Goal: Task Accomplishment & Management: Use online tool/utility

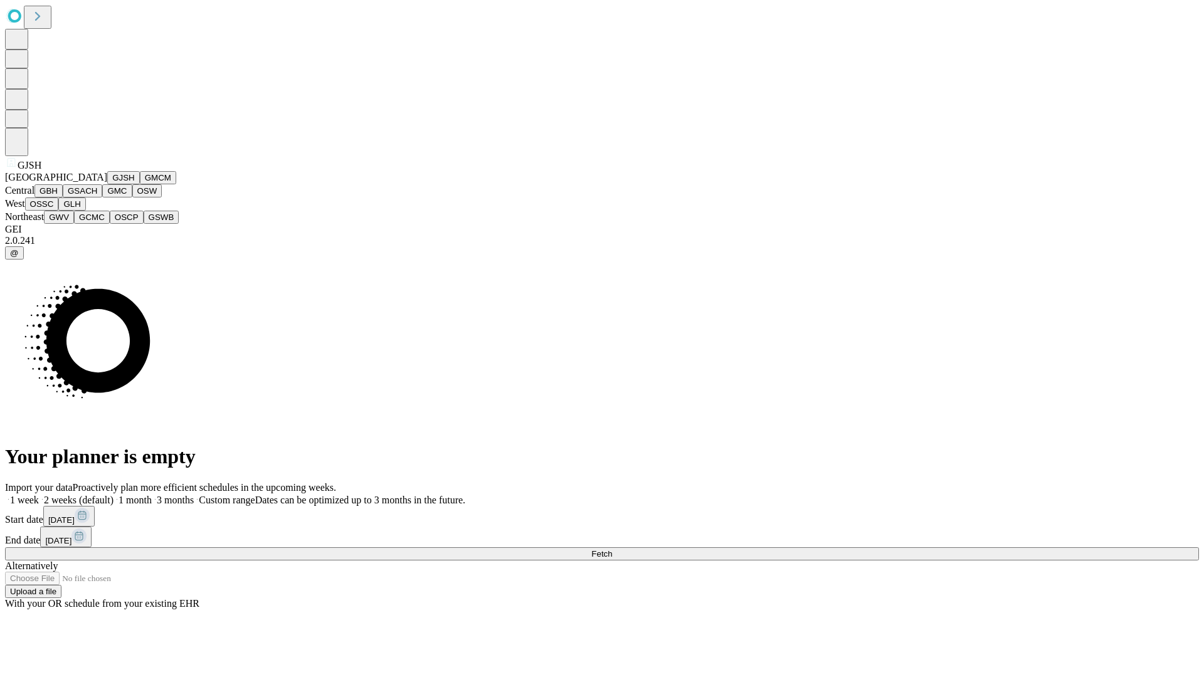
click at [107, 184] on button "GJSH" at bounding box center [123, 177] width 33 height 13
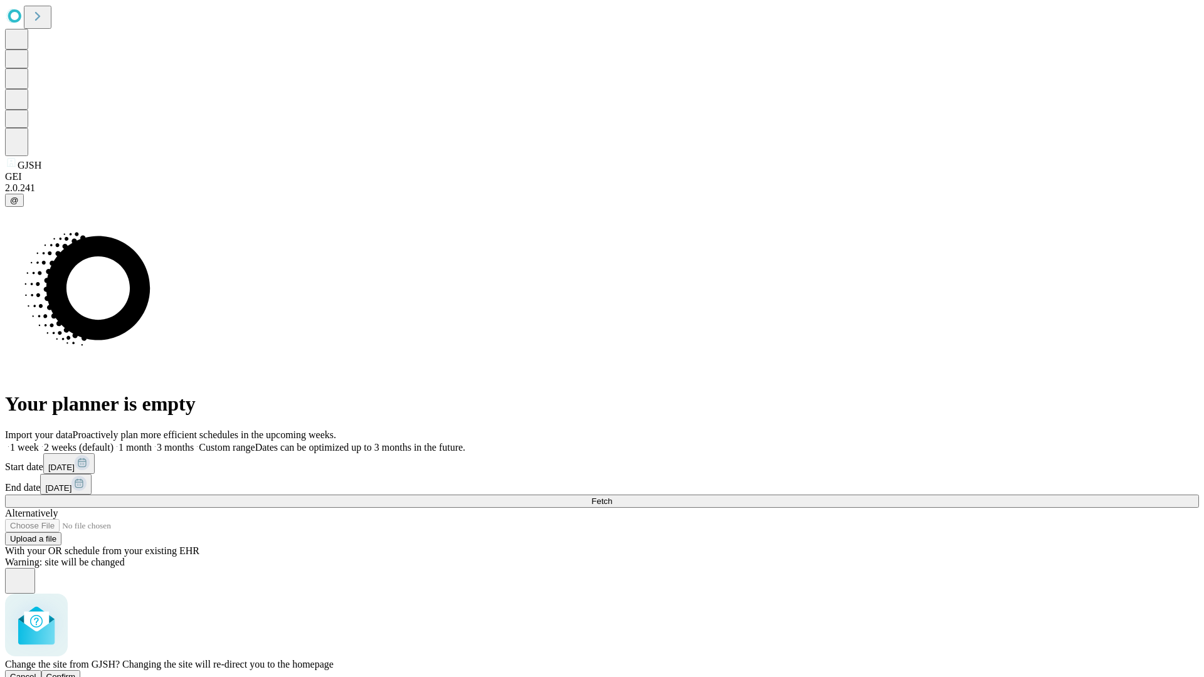
click at [76, 672] on span "Confirm" at bounding box center [60, 676] width 29 height 9
click at [152, 442] on label "1 month" at bounding box center [132, 447] width 38 height 11
click at [612, 496] on span "Fetch" at bounding box center [601, 500] width 21 height 9
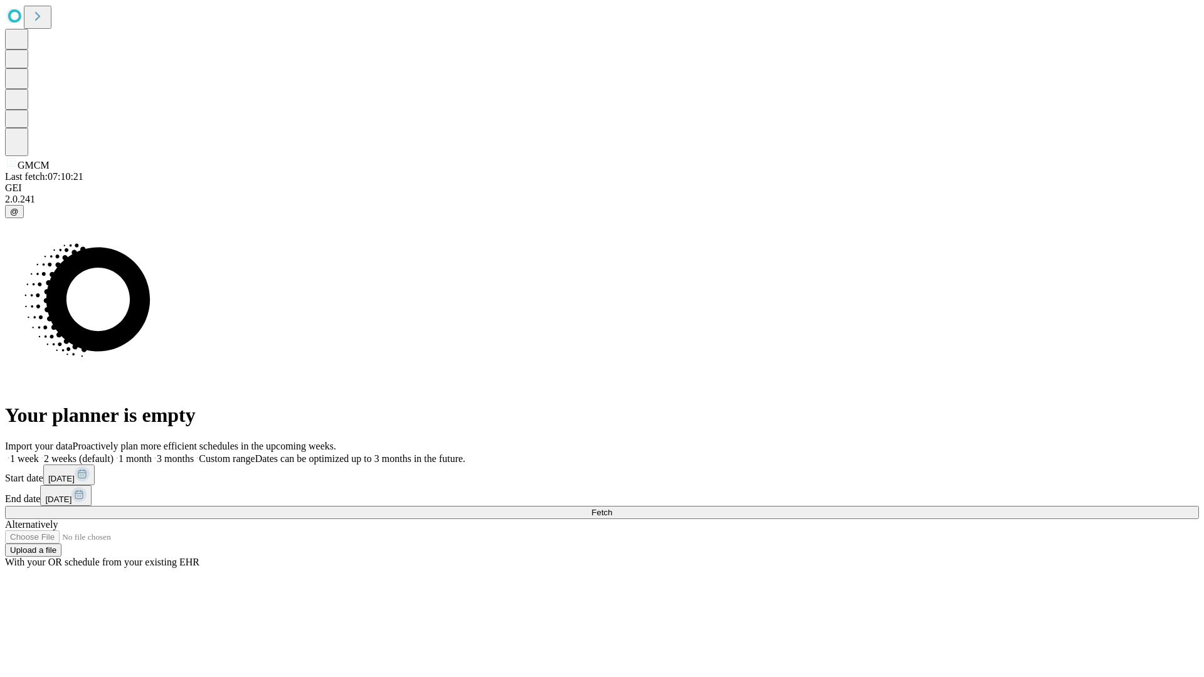
click at [152, 453] on label "1 month" at bounding box center [132, 458] width 38 height 11
click at [612, 508] on span "Fetch" at bounding box center [601, 512] width 21 height 9
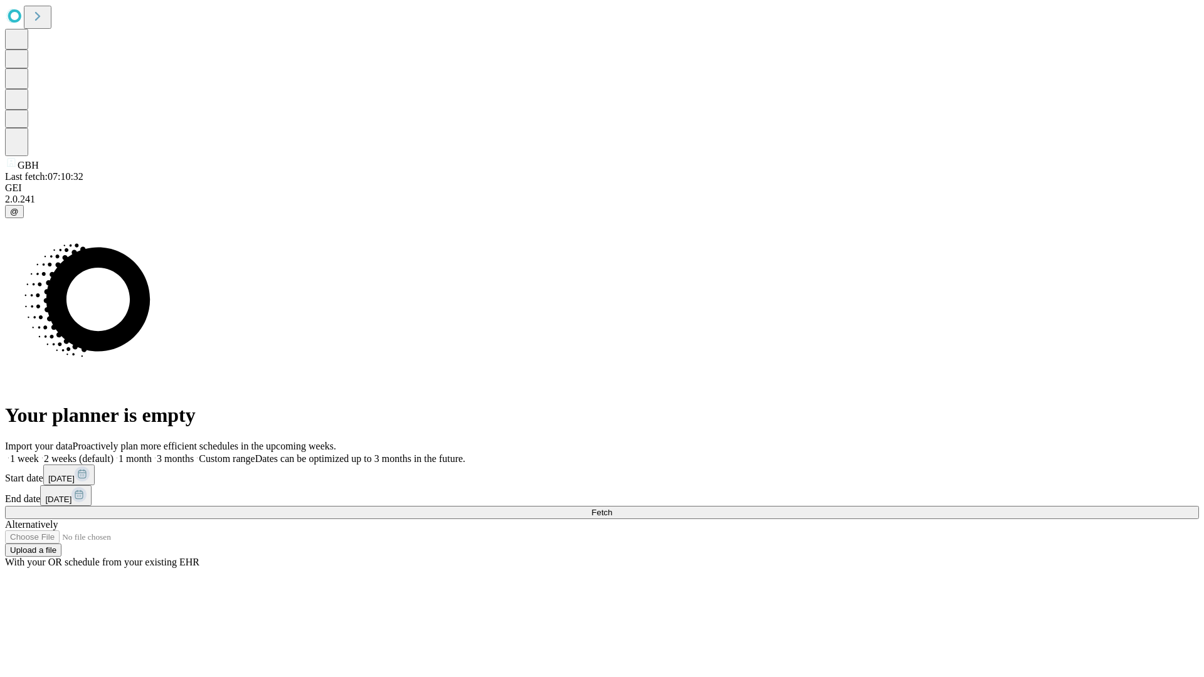
click at [152, 453] on label "1 month" at bounding box center [132, 458] width 38 height 11
click at [612, 508] on span "Fetch" at bounding box center [601, 512] width 21 height 9
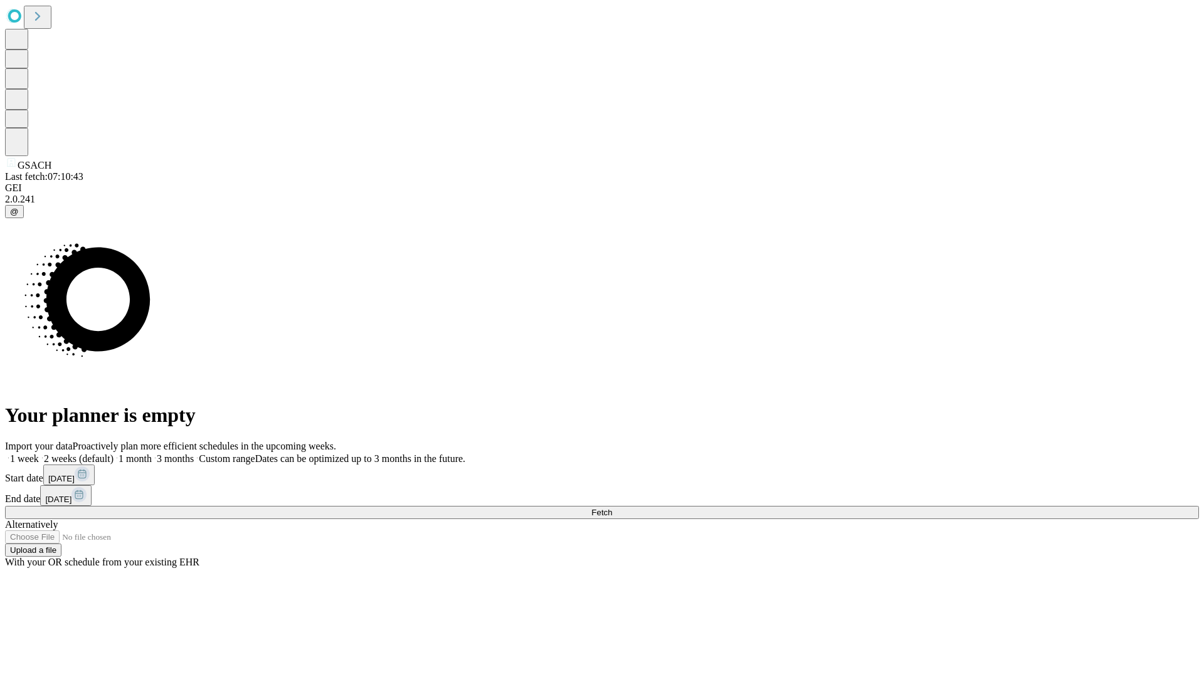
click at [152, 453] on label "1 month" at bounding box center [132, 458] width 38 height 11
click at [612, 508] on span "Fetch" at bounding box center [601, 512] width 21 height 9
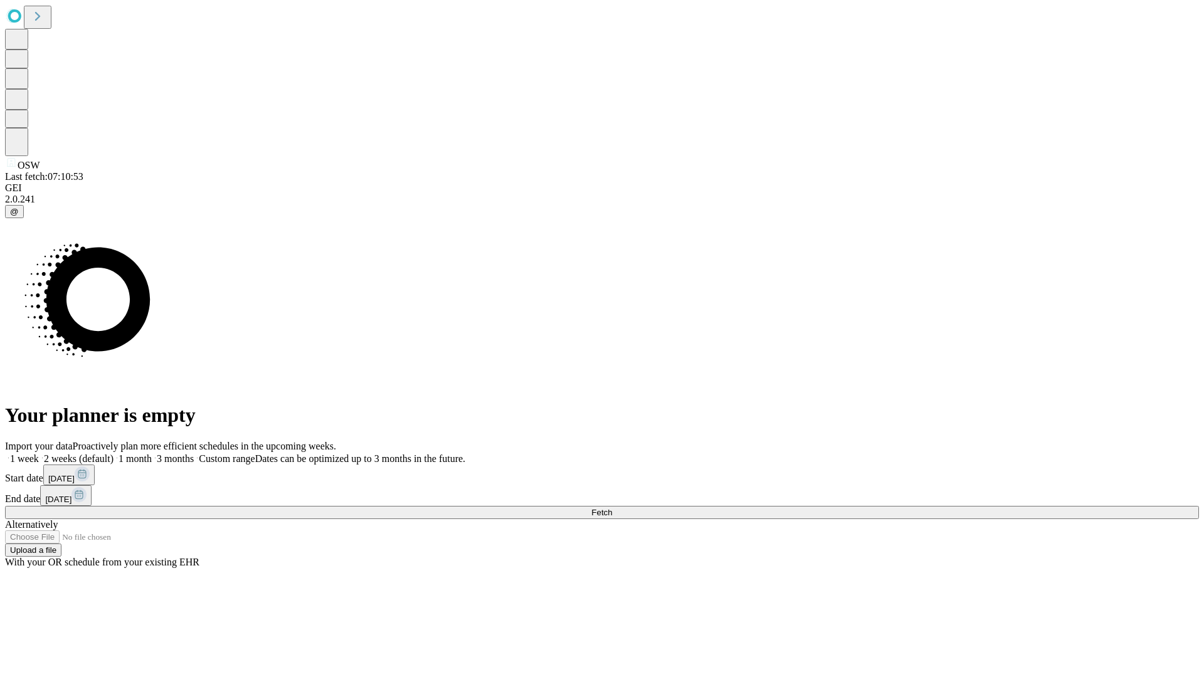
click at [152, 453] on label "1 month" at bounding box center [132, 458] width 38 height 11
click at [612, 508] on span "Fetch" at bounding box center [601, 512] width 21 height 9
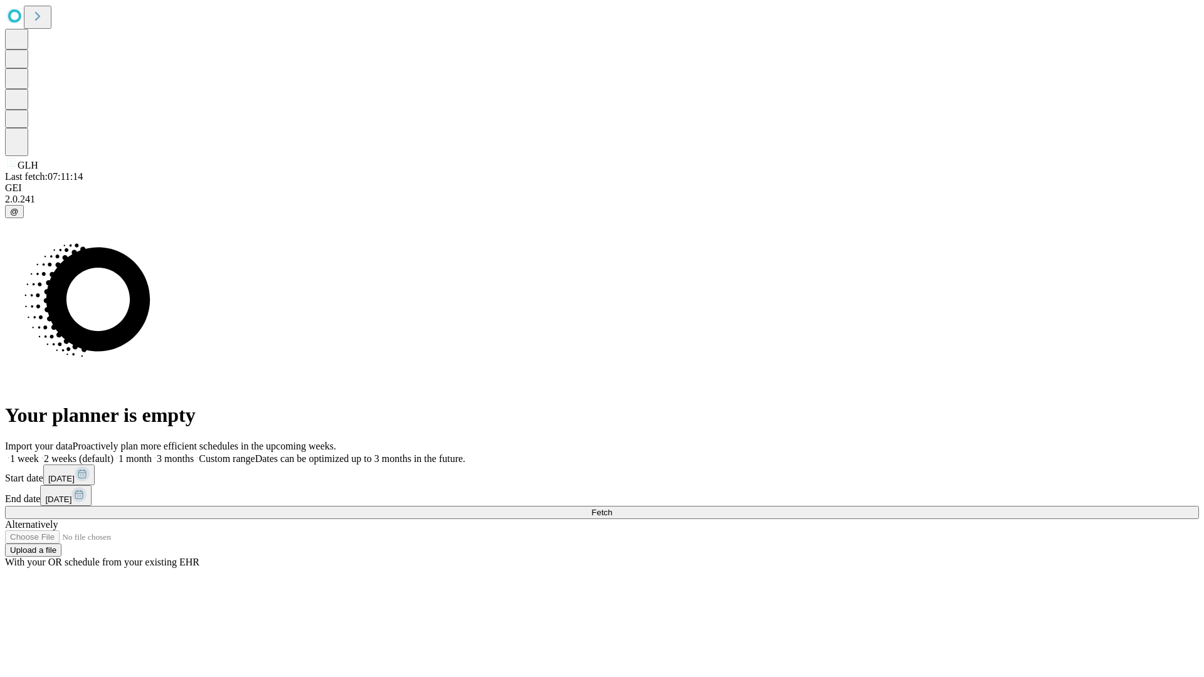
click at [152, 453] on label "1 month" at bounding box center [132, 458] width 38 height 11
click at [612, 508] on span "Fetch" at bounding box center [601, 512] width 21 height 9
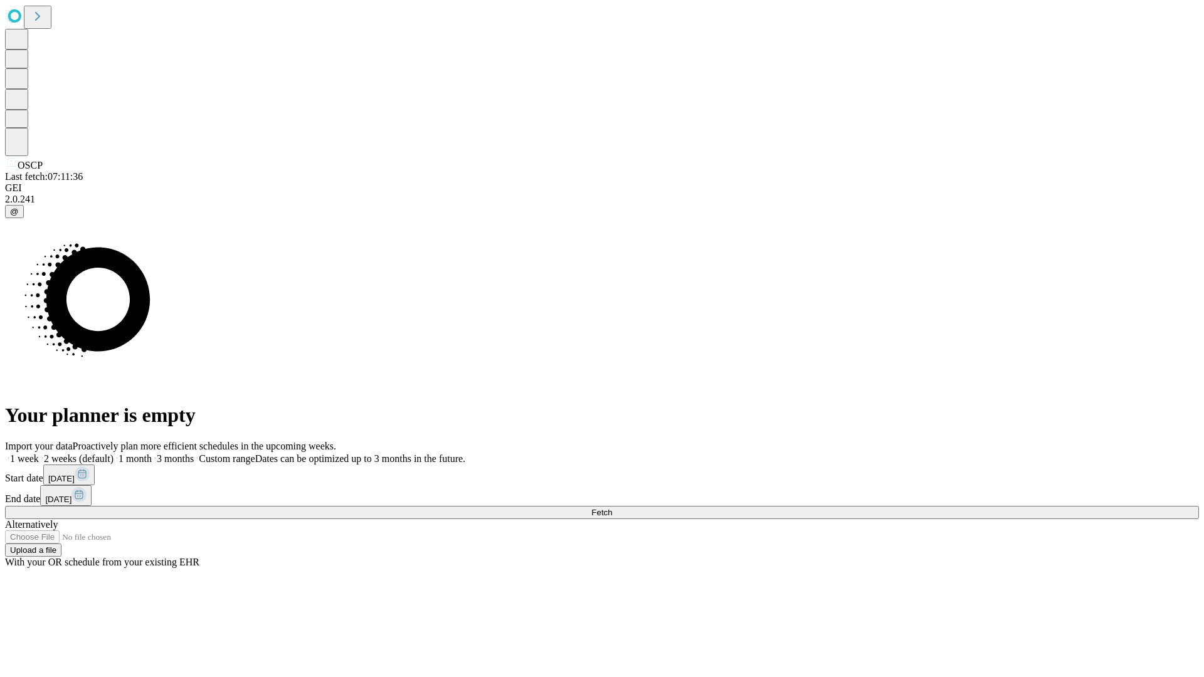
click at [612, 508] on span "Fetch" at bounding box center [601, 512] width 21 height 9
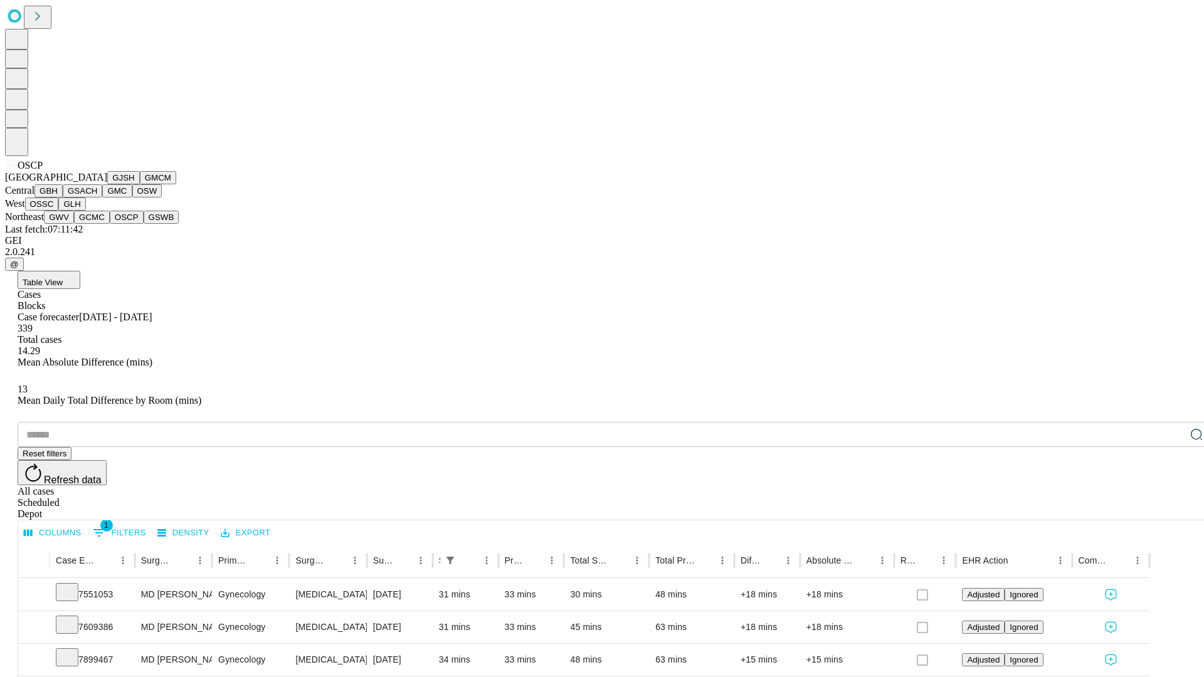
click at [144, 224] on button "GSWB" at bounding box center [162, 217] width 36 height 13
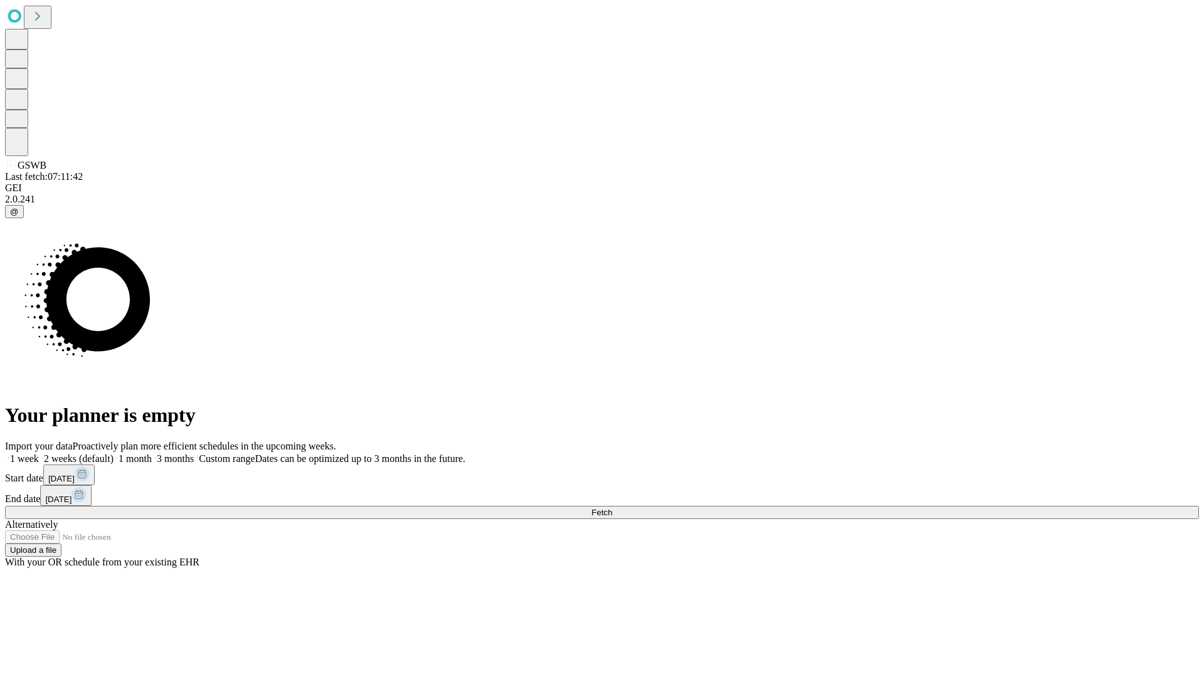
click at [152, 453] on label "1 month" at bounding box center [132, 458] width 38 height 11
click at [612, 508] on span "Fetch" at bounding box center [601, 512] width 21 height 9
